Goal: Task Accomplishment & Management: Complete application form

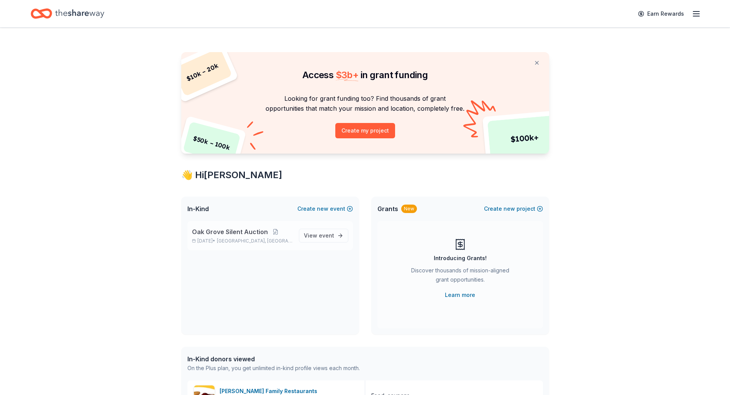
click at [255, 238] on span "Oak Grove, KY" at bounding box center [254, 241] width 75 height 6
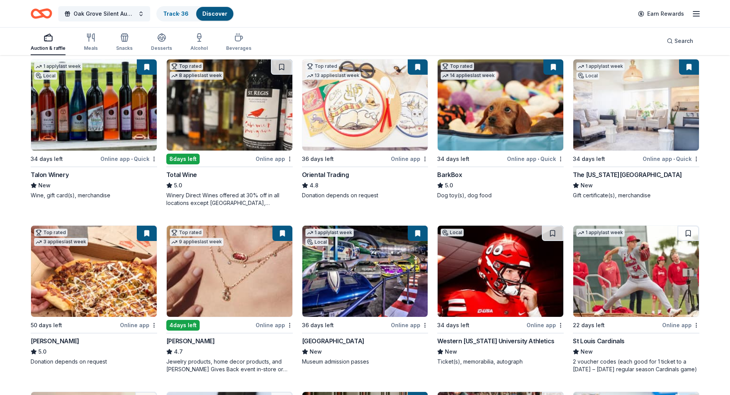
scroll to position [115, 0]
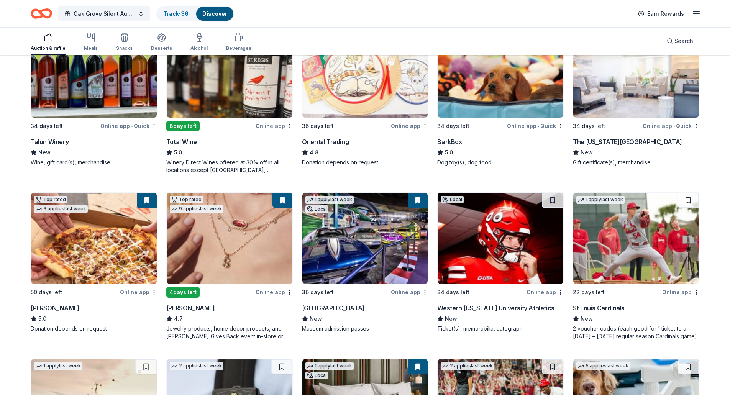
click at [64, 118] on div "1 apply last week Local" at bounding box center [94, 72] width 126 height 92
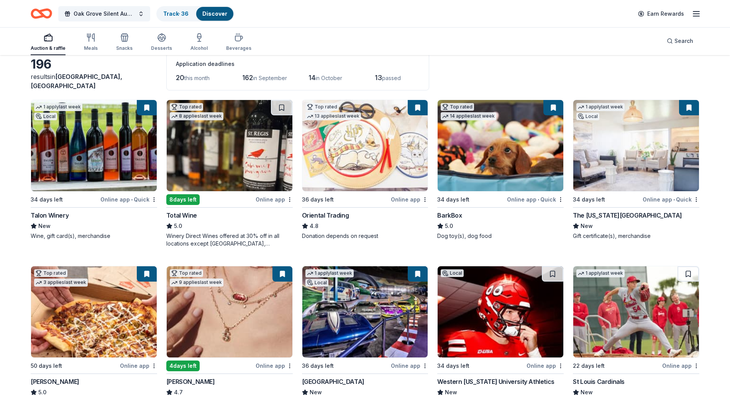
scroll to position [0, 0]
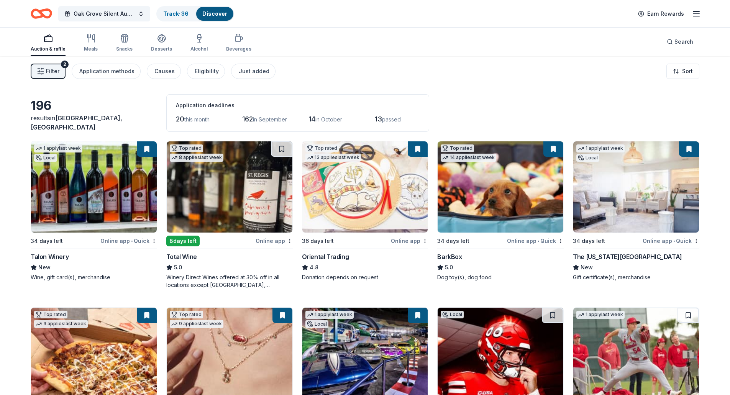
click at [182, 3] on div "Oak Grove Silent Auction Track · 36 Discover Earn Rewards" at bounding box center [365, 13] width 730 height 27
click at [173, 16] on link "Track · 36" at bounding box center [175, 13] width 25 height 7
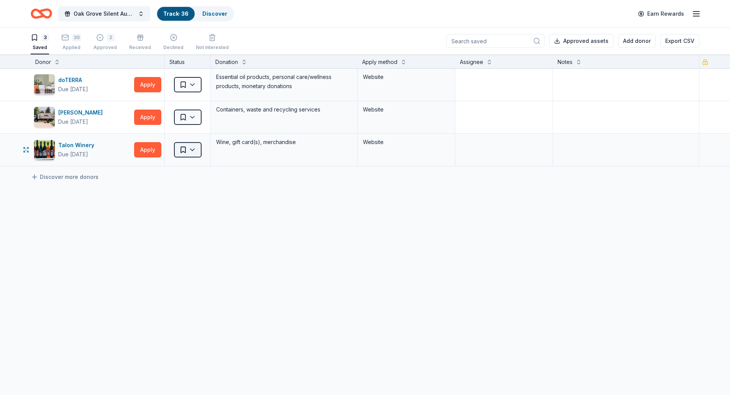
click at [199, 149] on html "Oak Grove Silent Auction Track · 36 Discover Earn Rewards 3 Saved 30 Applied 2 …" at bounding box center [365, 197] width 730 height 395
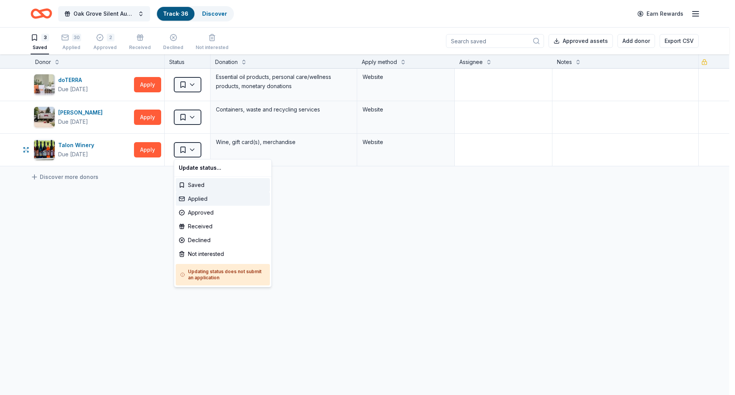
click at [191, 201] on div "Applied" at bounding box center [223, 199] width 94 height 14
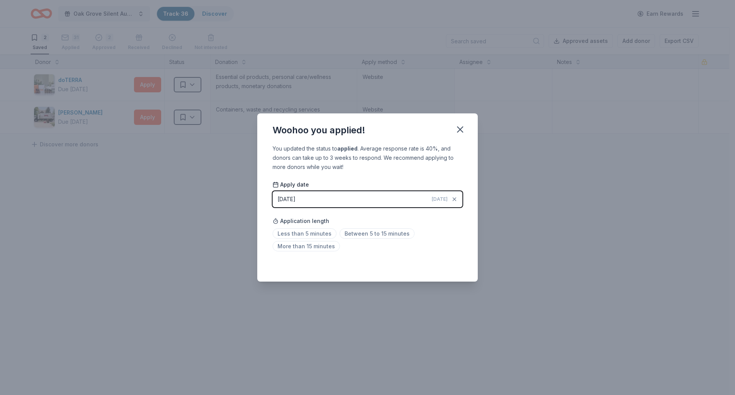
click at [456, 265] on div "Saved" at bounding box center [368, 264] width 190 height 9
click at [460, 126] on icon "button" at bounding box center [460, 129] width 11 height 11
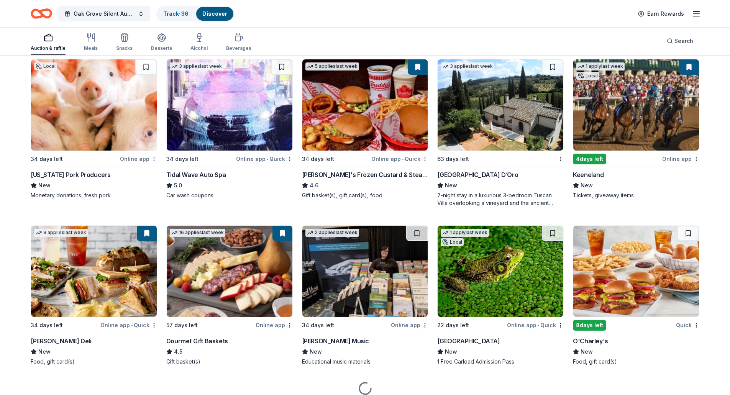
scroll to position [760, 0]
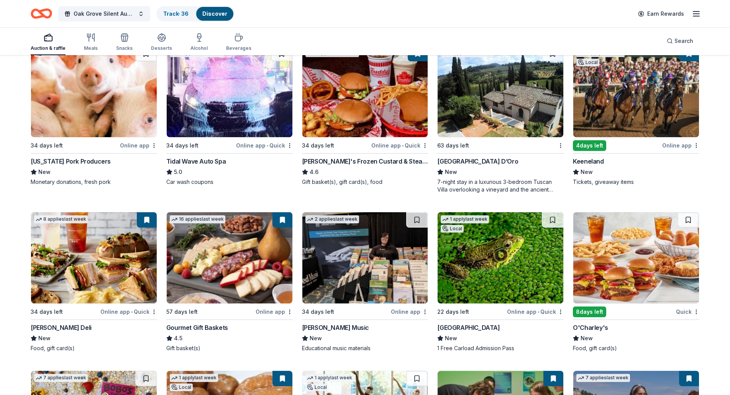
click at [614, 264] on img at bounding box center [636, 257] width 126 height 91
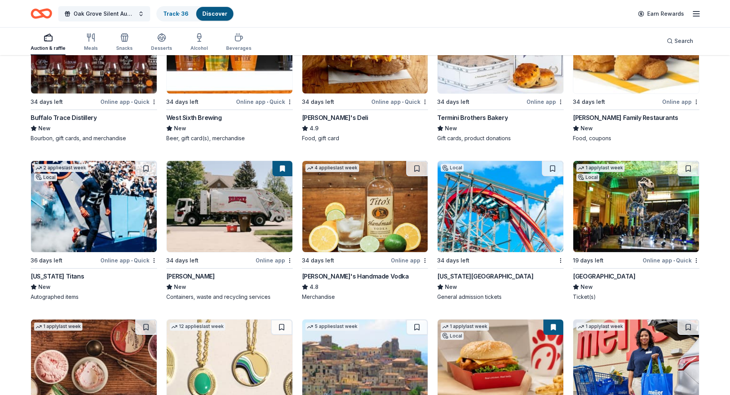
scroll to position [1325, 0]
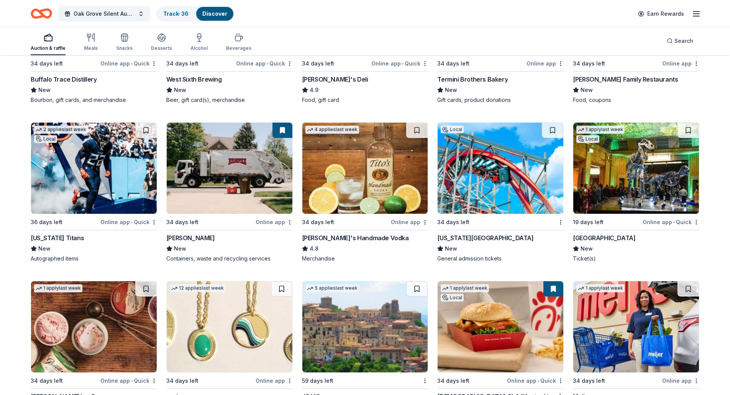
click at [471, 194] on img at bounding box center [500, 168] width 126 height 91
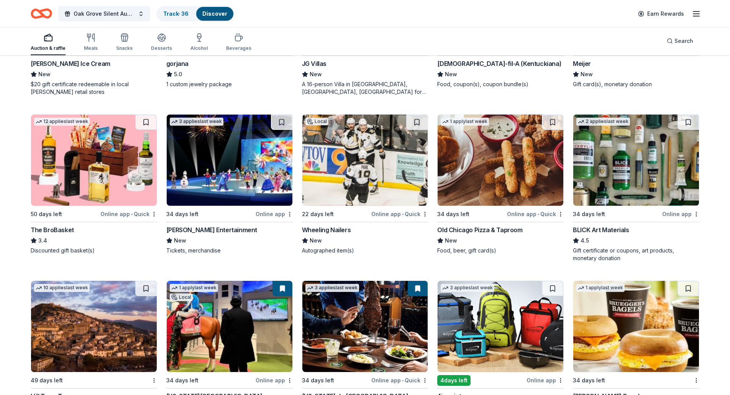
scroll to position [1747, 0]
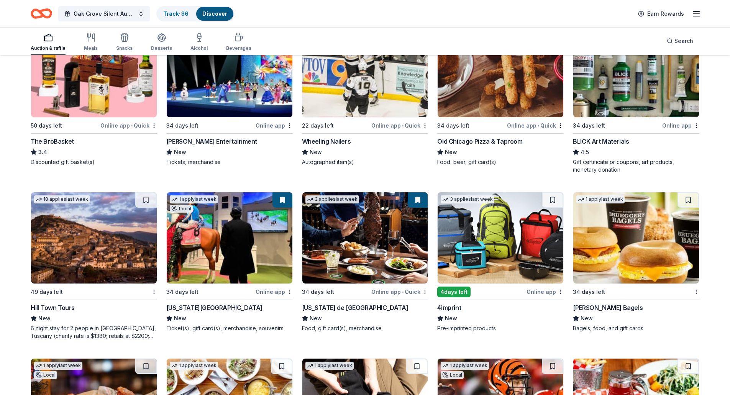
click at [505, 272] on img at bounding box center [500, 237] width 126 height 91
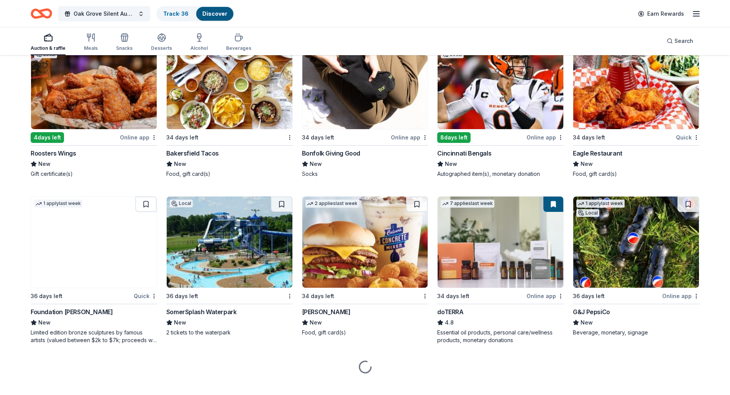
scroll to position [2078, 0]
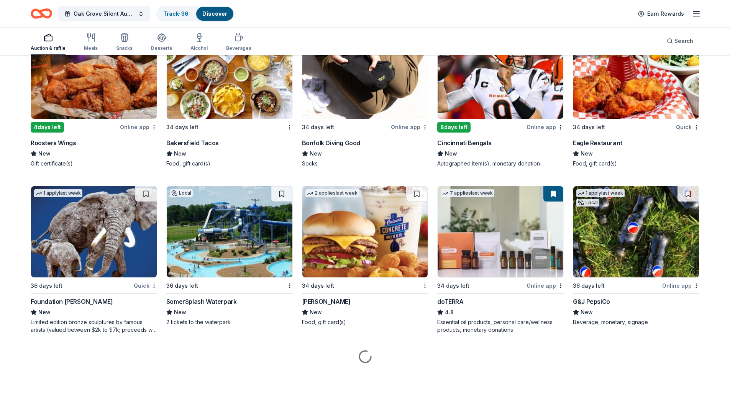
click at [483, 92] on img at bounding box center [500, 73] width 126 height 91
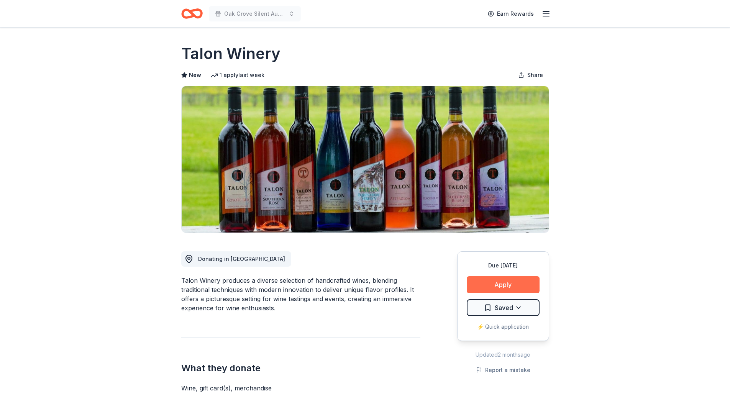
click at [480, 286] on button "Apply" at bounding box center [502, 284] width 73 height 17
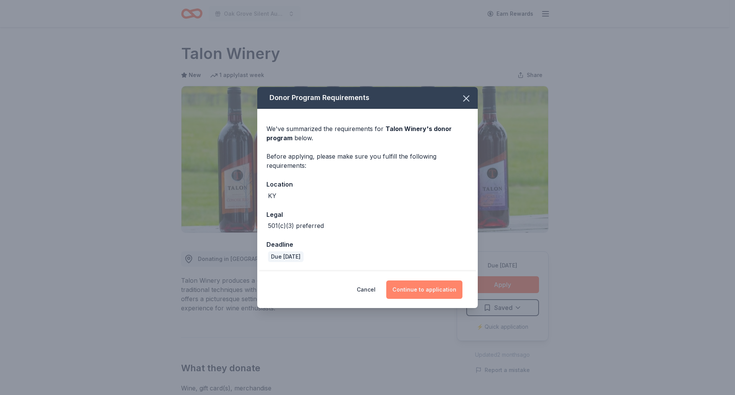
click at [408, 292] on button "Continue to application" at bounding box center [424, 289] width 76 height 18
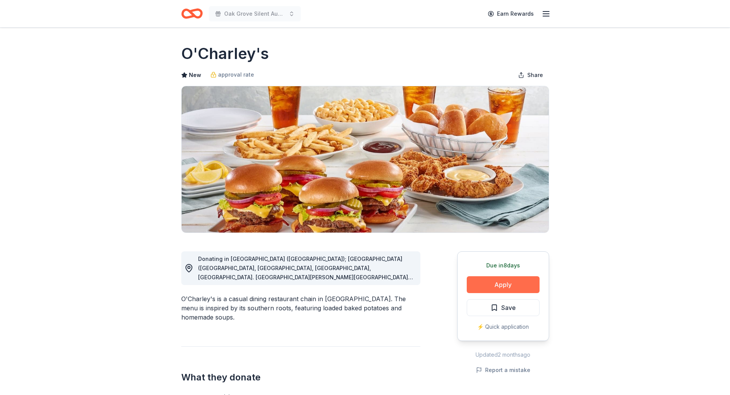
click at [514, 283] on button "Apply" at bounding box center [502, 284] width 73 height 17
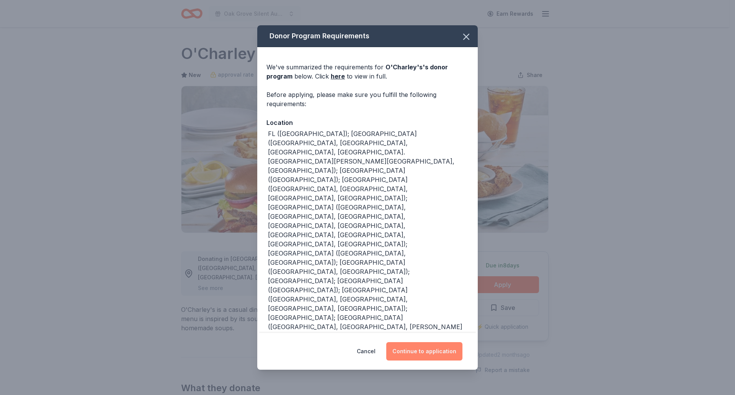
click at [437, 342] on button "Continue to application" at bounding box center [424, 351] width 76 height 18
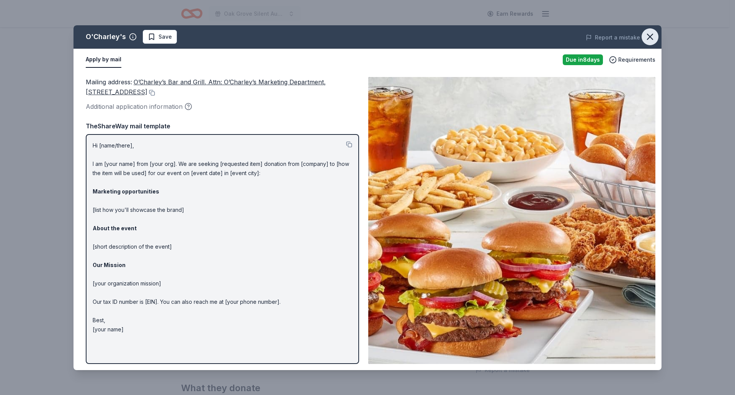
click at [652, 36] on icon "button" at bounding box center [650, 36] width 5 height 5
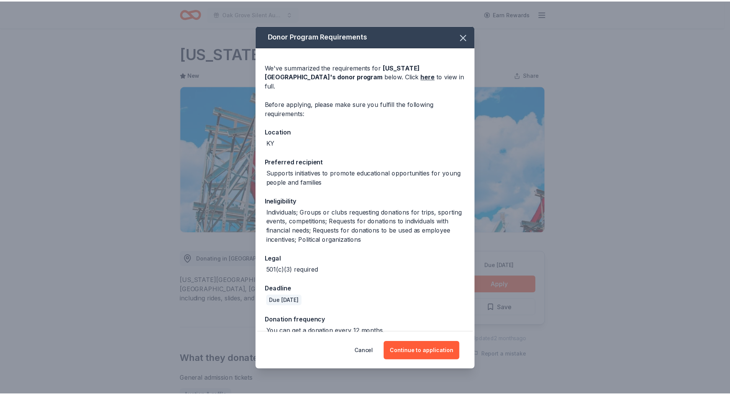
scroll to position [3, 0]
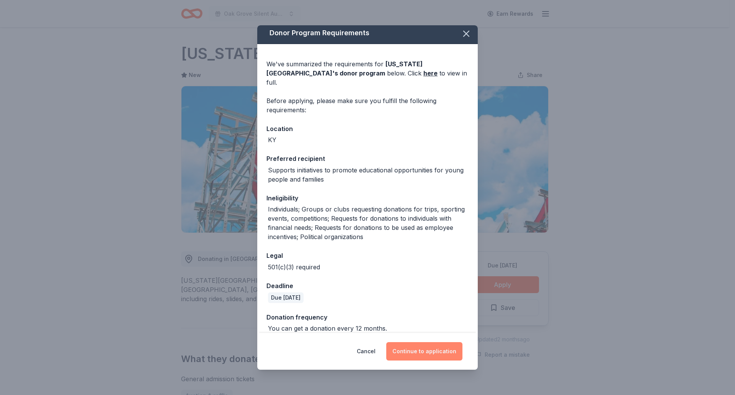
click at [407, 350] on button "Continue to application" at bounding box center [424, 351] width 76 height 18
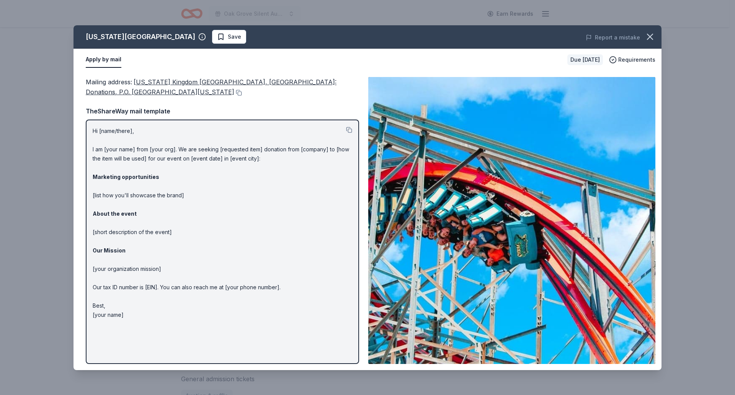
drag, startPoint x: 653, startPoint y: 38, endPoint x: 735, endPoint y: 154, distance: 142.4
click at [653, 37] on icon "button" at bounding box center [650, 36] width 11 height 11
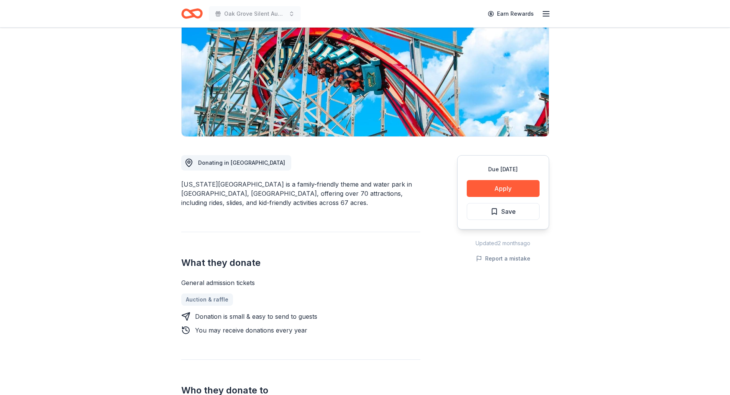
scroll to position [153, 0]
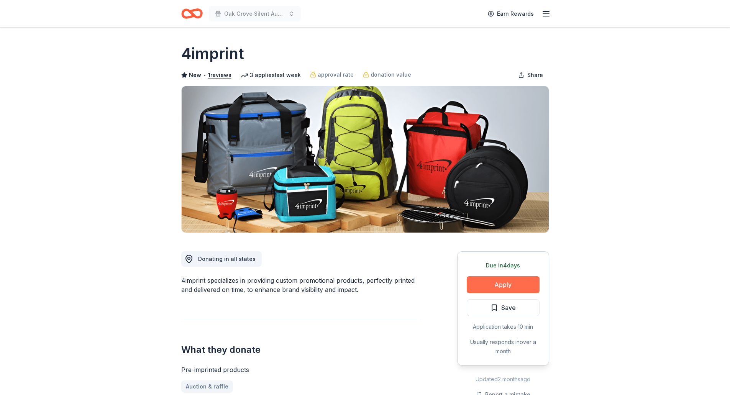
click at [512, 286] on button "Apply" at bounding box center [502, 284] width 73 height 17
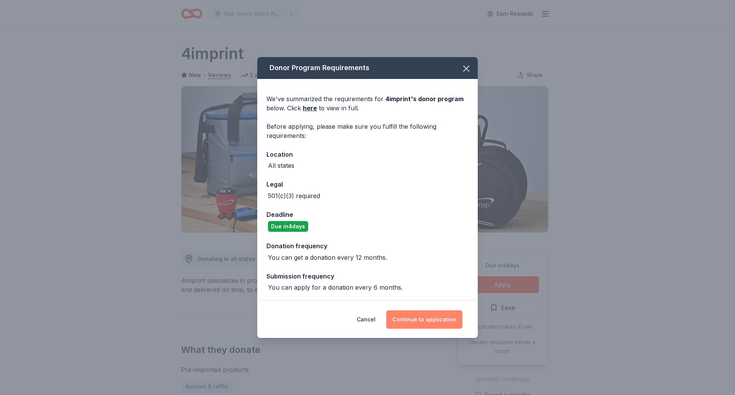
click at [430, 320] on button "Continue to application" at bounding box center [424, 319] width 76 height 18
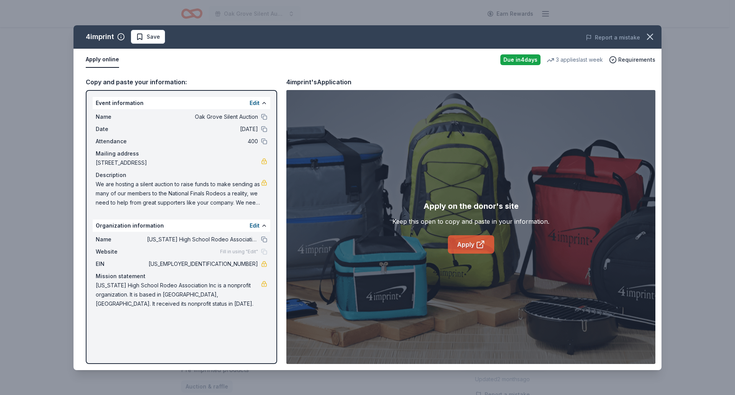
click at [467, 243] on link "Apply" at bounding box center [471, 244] width 46 height 18
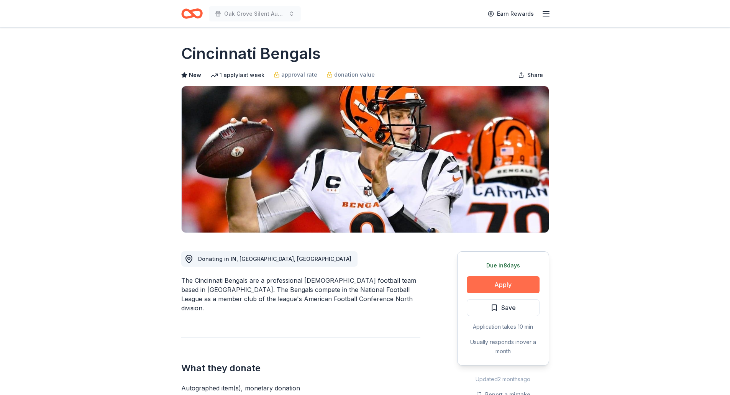
click at [501, 286] on button "Apply" at bounding box center [502, 284] width 73 height 17
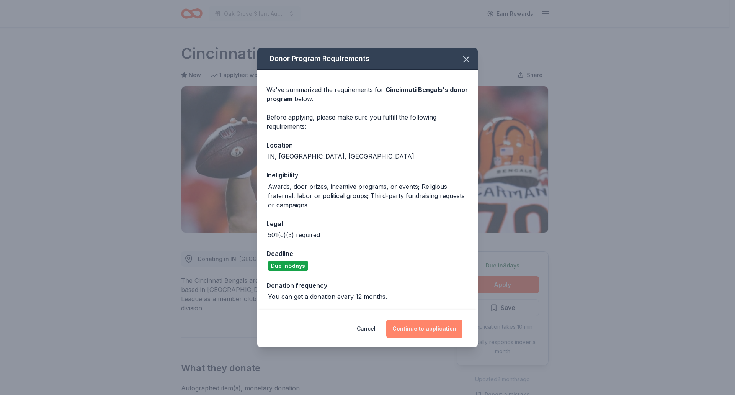
click at [404, 330] on button "Continue to application" at bounding box center [424, 328] width 76 height 18
